Goal: Task Accomplishment & Management: Manage account settings

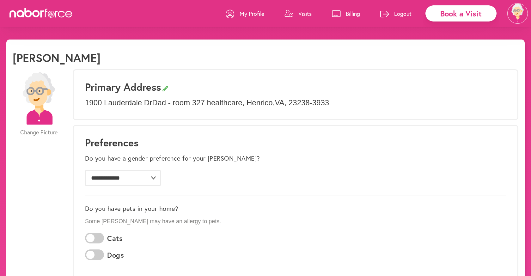
click at [308, 11] on p "Visits" at bounding box center [305, 14] width 13 height 8
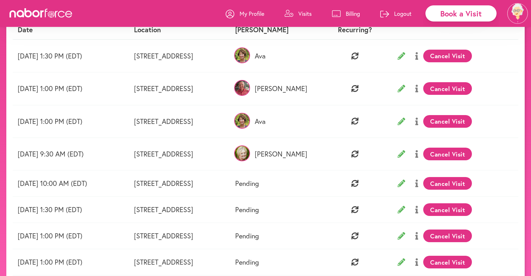
scroll to position [74, 0]
click at [472, 153] on button "Cancel Visit" at bounding box center [447, 153] width 49 height 13
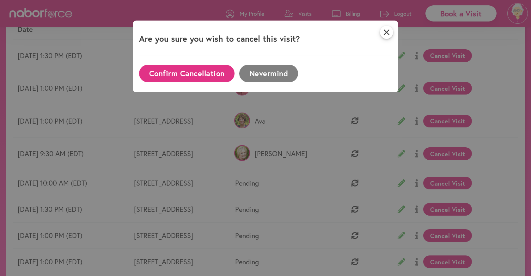
click at [184, 77] on button "Confirm Cancellation" at bounding box center [187, 73] width 96 height 17
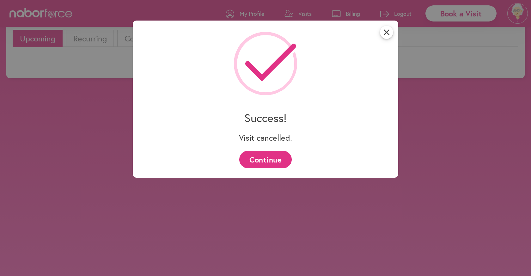
scroll to position [46, 0]
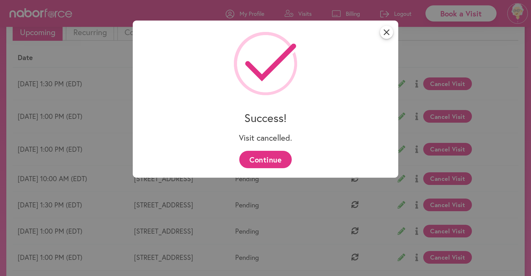
click at [268, 163] on button "Continue" at bounding box center [265, 159] width 52 height 17
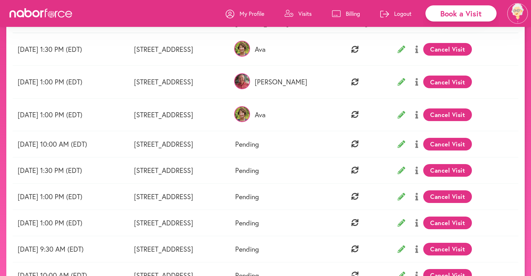
scroll to position [81, 0]
